Goal: Check status

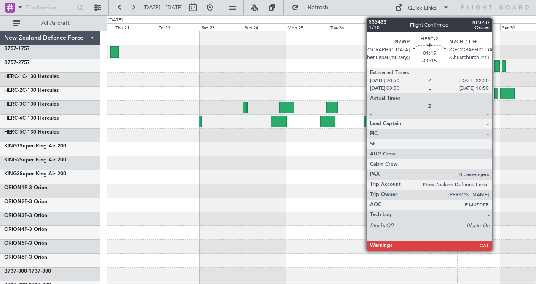
click at [496, 92] on div at bounding box center [496, 93] width 4 height 11
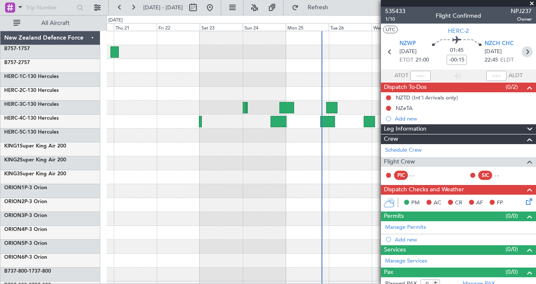
click at [523, 50] on icon at bounding box center [527, 51] width 11 height 11
type input "-00:20"
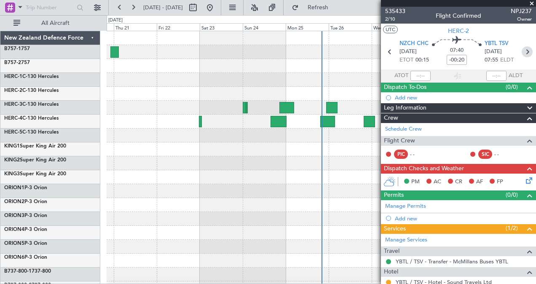
click at [523, 53] on icon at bounding box center [527, 51] width 11 height 11
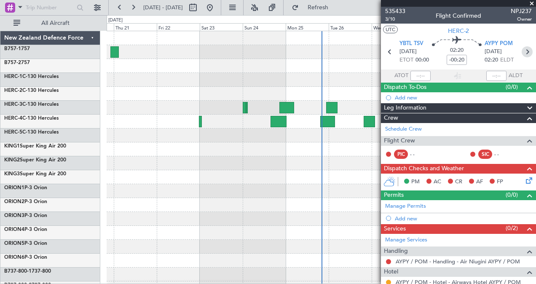
click at [523, 53] on icon at bounding box center [527, 51] width 11 height 11
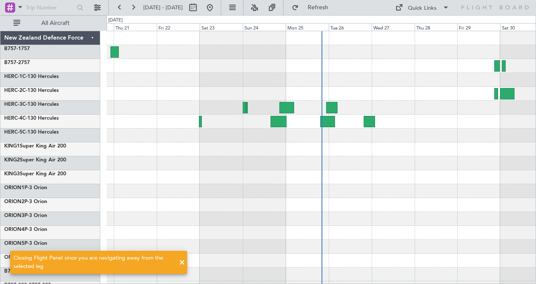
click at [433, 165] on div at bounding box center [321, 163] width 429 height 14
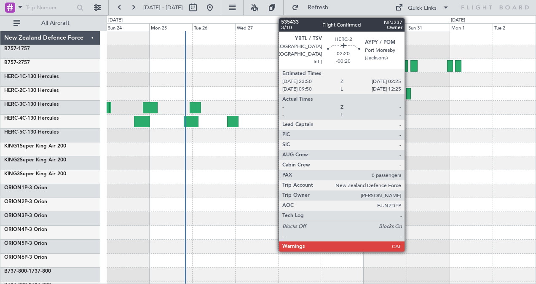
click at [409, 91] on div at bounding box center [408, 93] width 5 height 11
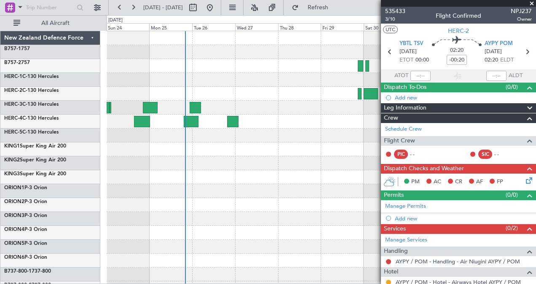
click at [332, 157] on div at bounding box center [321, 163] width 429 height 14
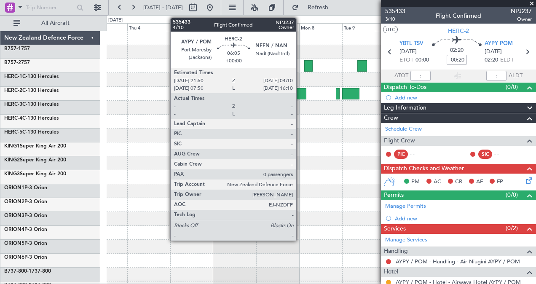
click at [300, 90] on div at bounding box center [300, 93] width 11 height 11
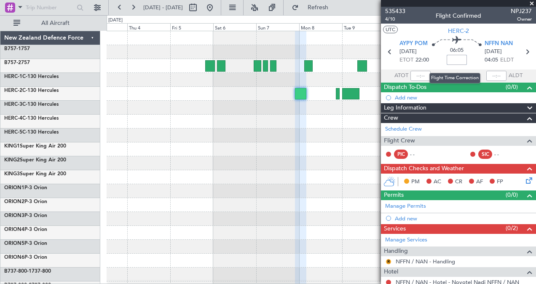
click at [455, 60] on input at bounding box center [457, 60] width 20 height 10
drag, startPoint x: 462, startPoint y: 59, endPoint x: 446, endPoint y: 58, distance: 16.5
click at [447, 58] on input "+00:20" at bounding box center [457, 60] width 20 height 10
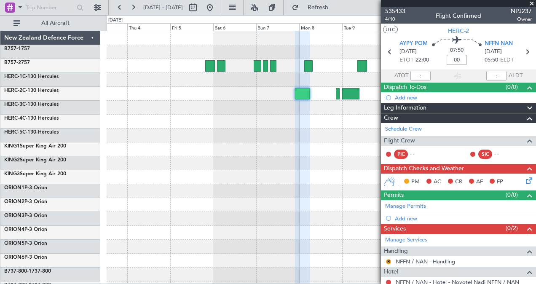
type input "+00:00"
click at [456, 60] on input at bounding box center [457, 60] width 20 height 10
drag, startPoint x: 463, startPoint y: 60, endPoint x: 441, endPoint y: 58, distance: 22.0
click at [441, 58] on div "08:35 +01:05" at bounding box center [457, 51] width 56 height 31
type input "+00:00"
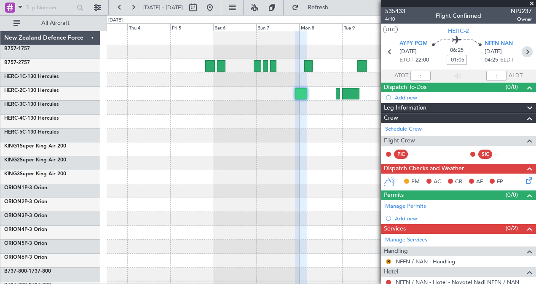
type input "-01:05"
click at [523, 50] on icon at bounding box center [527, 51] width 11 height 11
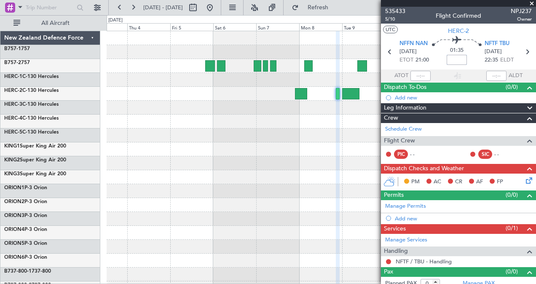
click at [452, 60] on input at bounding box center [457, 60] width 20 height 10
drag, startPoint x: 463, startPoint y: 58, endPoint x: 444, endPoint y: 57, distance: 18.6
click at [447, 57] on input "+00:20" at bounding box center [457, 60] width 20 height 10
type input "+00:00"
type input "-00:15"
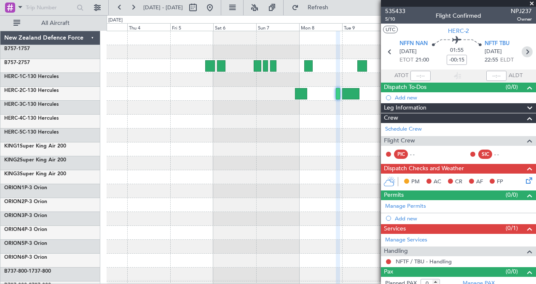
click at [522, 51] on icon at bounding box center [527, 51] width 11 height 11
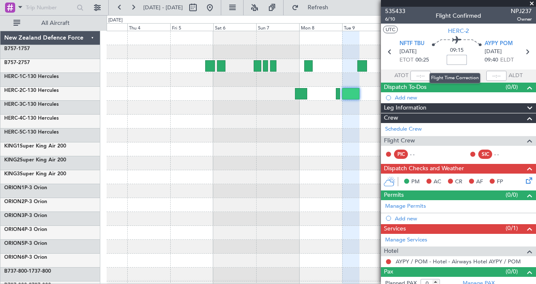
click at [456, 59] on input at bounding box center [457, 60] width 20 height 10
click at [523, 53] on icon at bounding box center [527, 51] width 11 height 11
type input "-00:50"
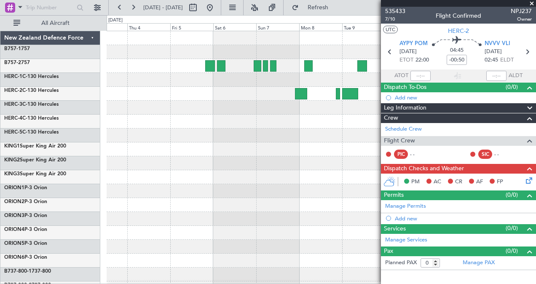
click at [532, 2] on span at bounding box center [531, 4] width 8 height 8
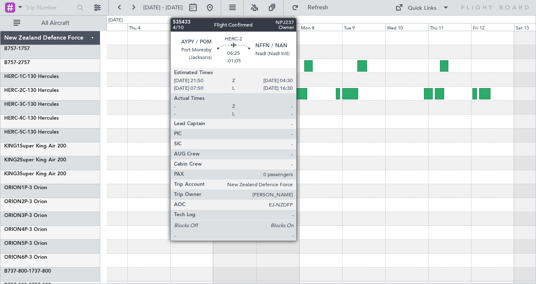
click at [300, 95] on div at bounding box center [301, 93] width 12 height 11
